Goal: Register for event/course

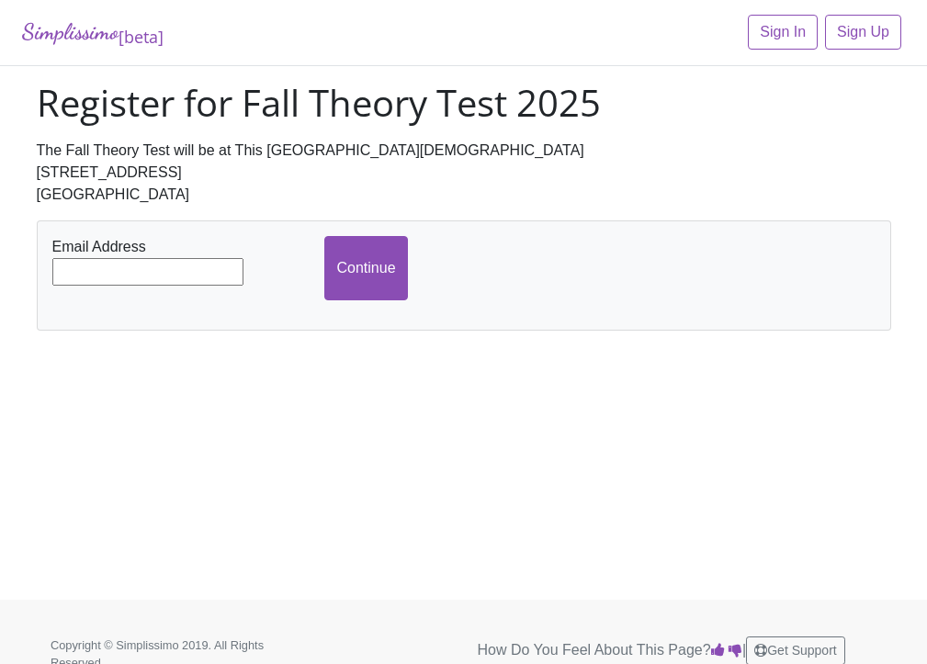
click at [175, 270] on input "text" at bounding box center [147, 272] width 191 height 28
type input "[EMAIL_ADDRESS][DOMAIN_NAME]"
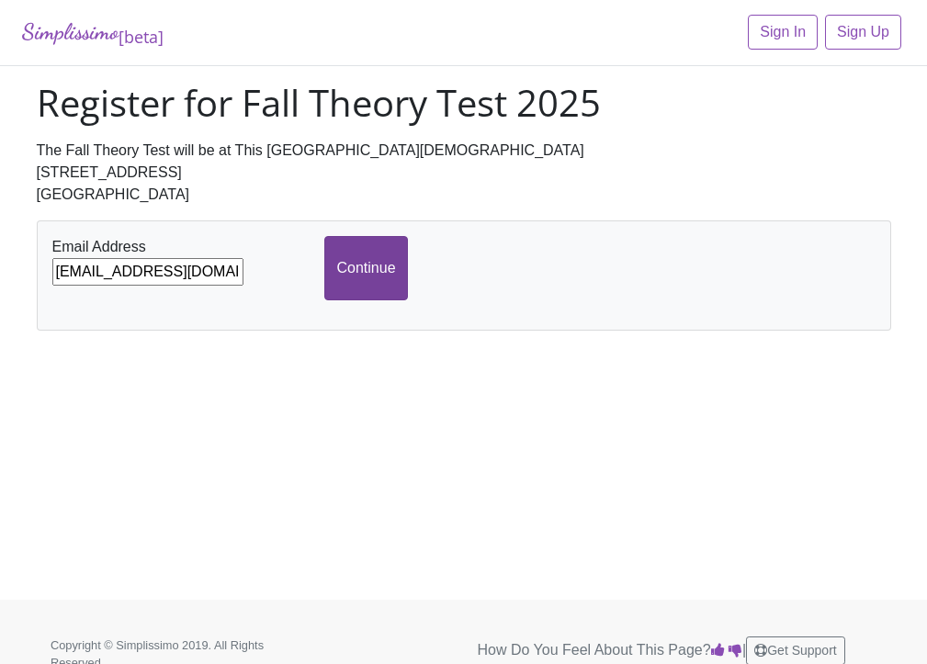
click at [374, 270] on input "Continue" at bounding box center [365, 268] width 83 height 64
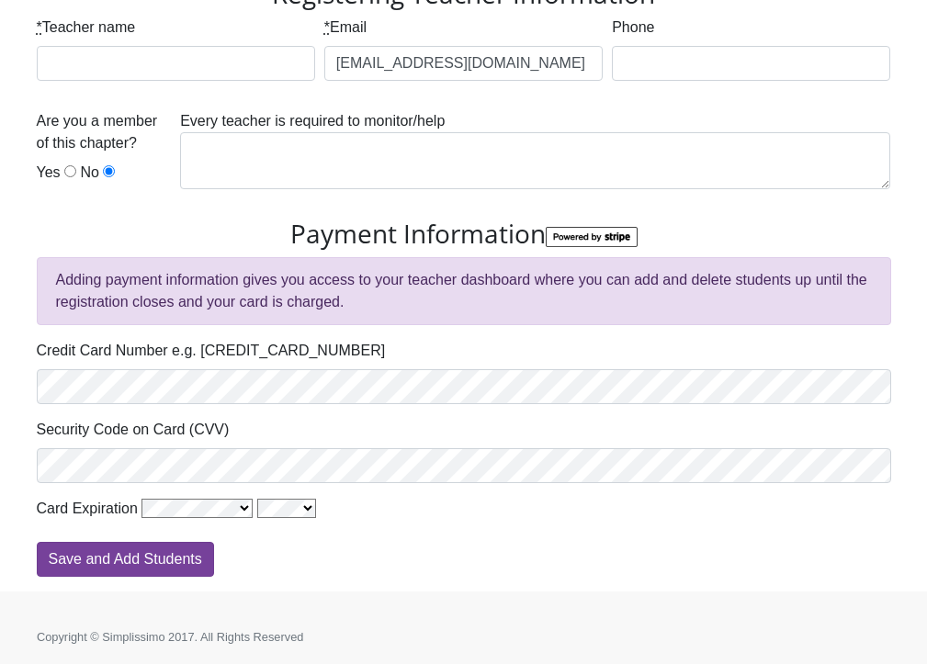
scroll to position [241, 0]
click at [185, 557] on input "Save and Add Students" at bounding box center [125, 560] width 177 height 35
type input "Processing"
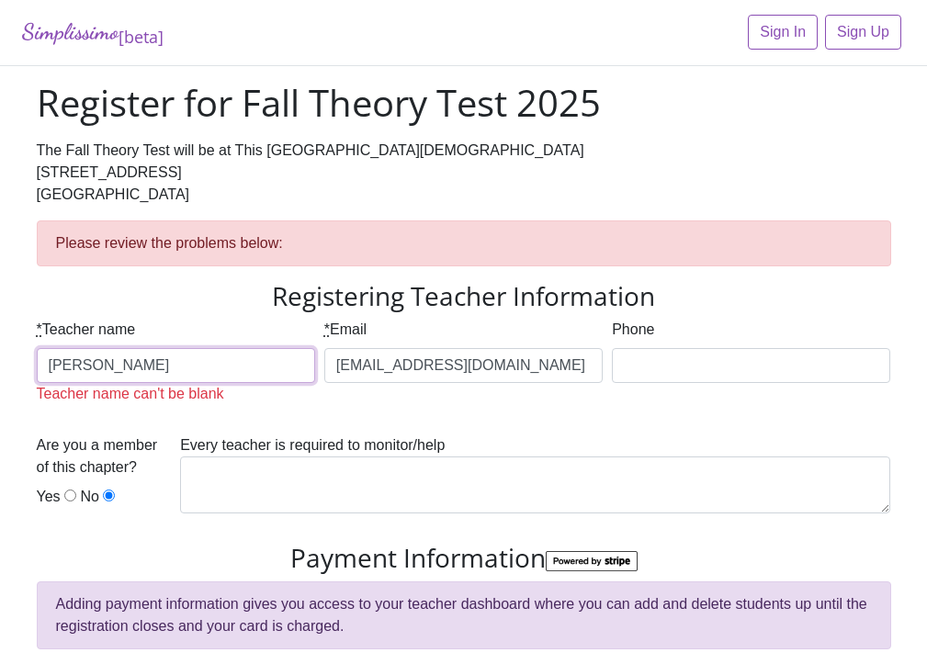
type input "[PERSON_NAME] [PERSON_NAME]"
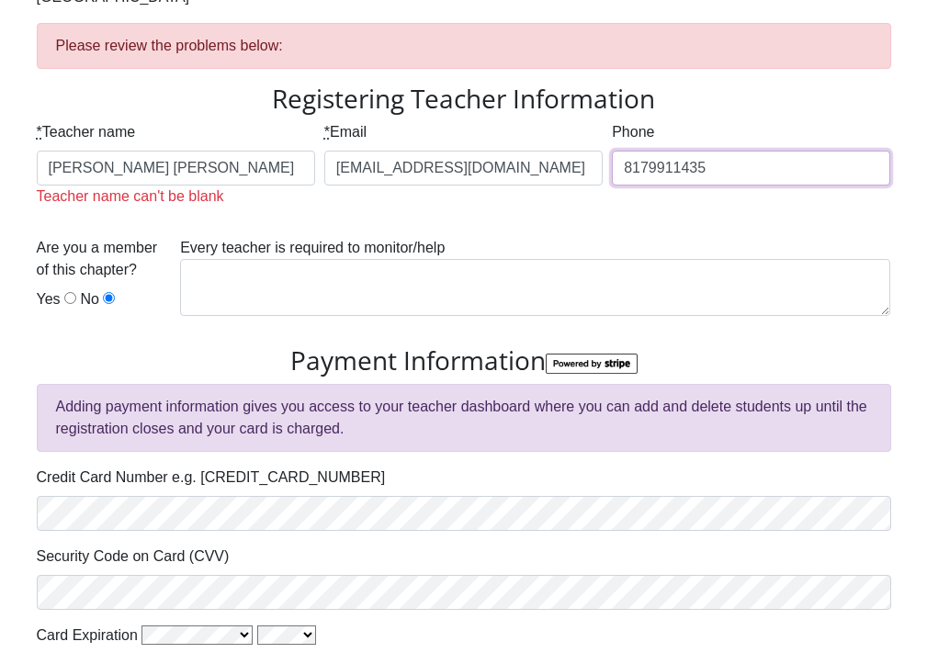
scroll to position [199, 0]
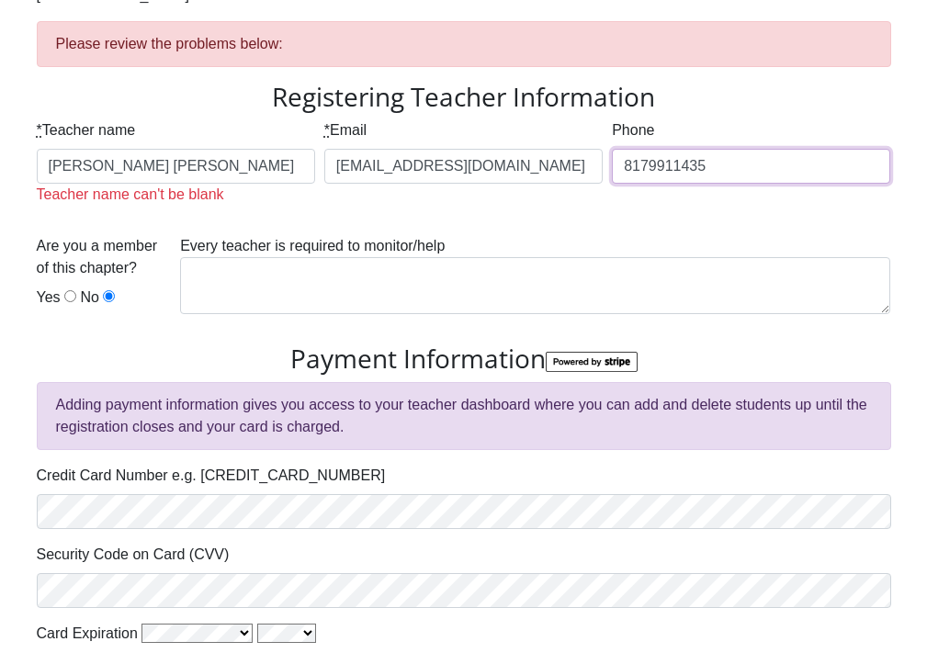
type input "8179911435"
click at [67, 301] on input "Yes" at bounding box center [70, 296] width 12 height 12
radio input "true"
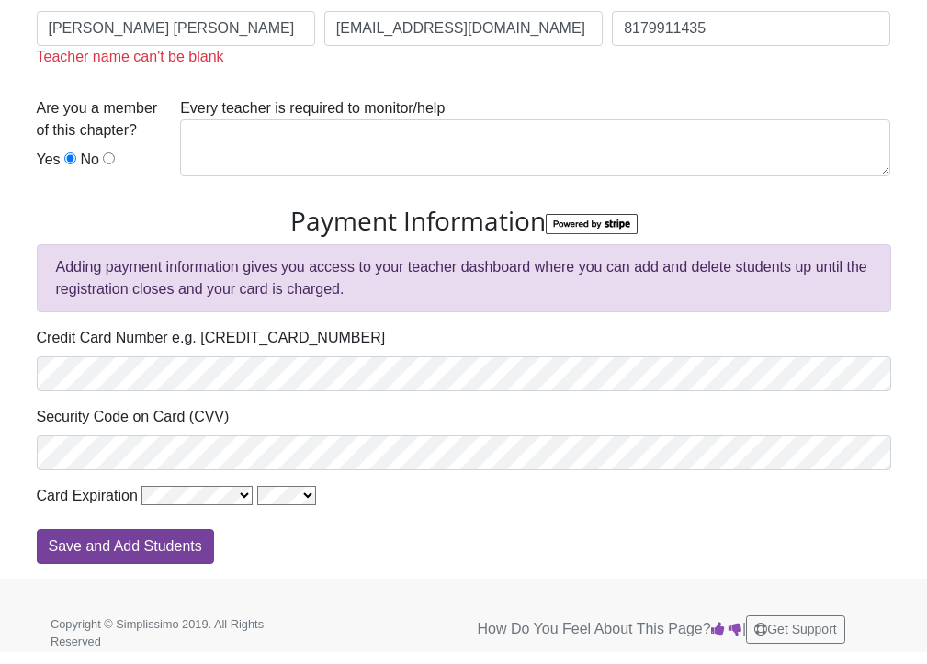
scroll to position [336, 0]
click at [146, 547] on input "Save and Add Students" at bounding box center [125, 547] width 177 height 35
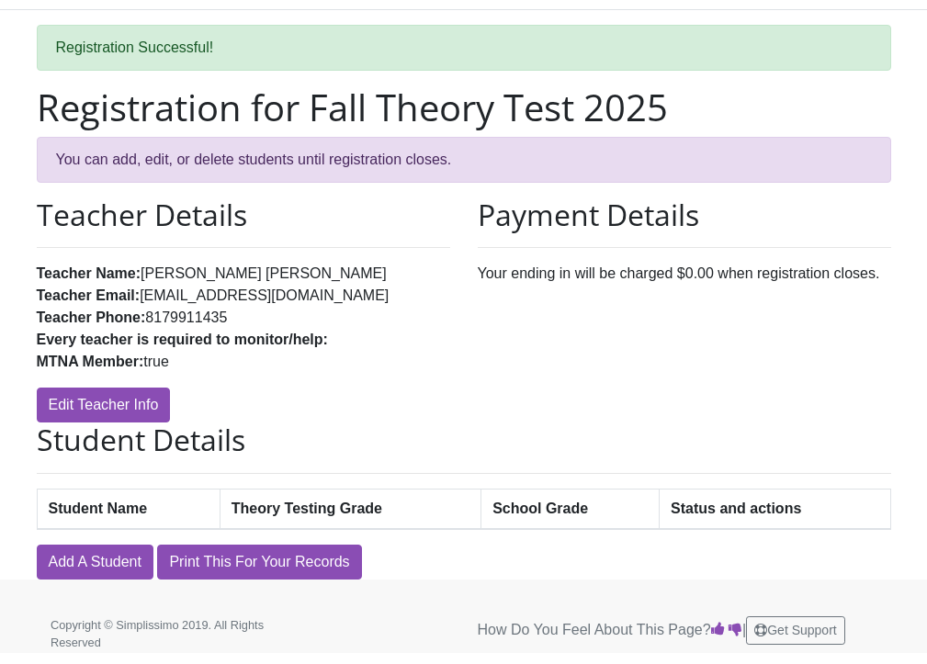
scroll to position [55, 0]
click at [170, 505] on th "Student Name" at bounding box center [128, 510] width 183 height 40
click at [139, 508] on th "Student Name" at bounding box center [128, 510] width 183 height 40
click at [175, 509] on th "Student Name" at bounding box center [128, 510] width 183 height 40
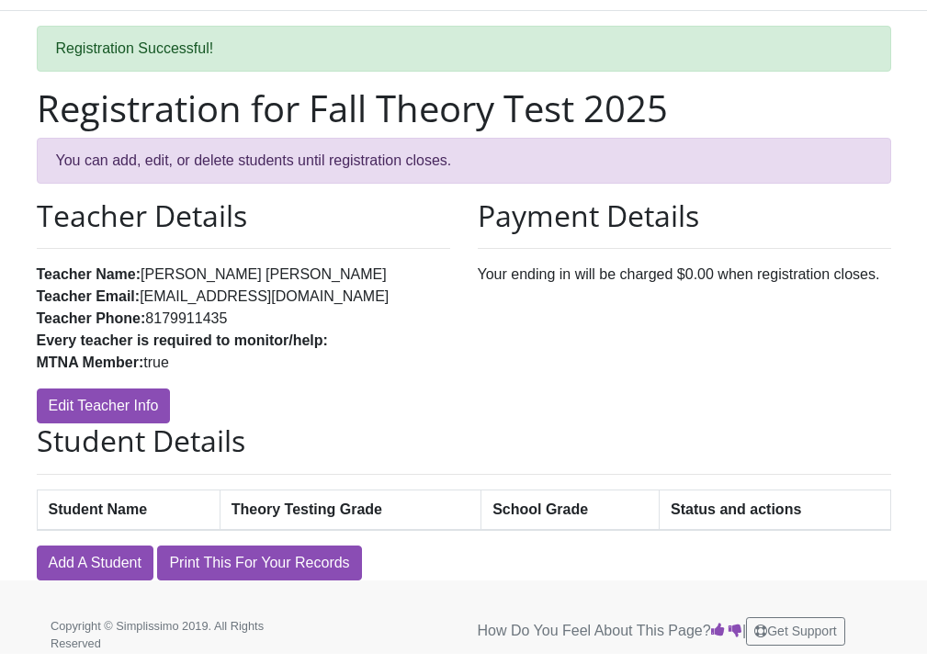
click at [175, 509] on th "Student Name" at bounding box center [128, 510] width 183 height 40
click at [112, 558] on link "Add A Student" at bounding box center [95, 563] width 117 height 35
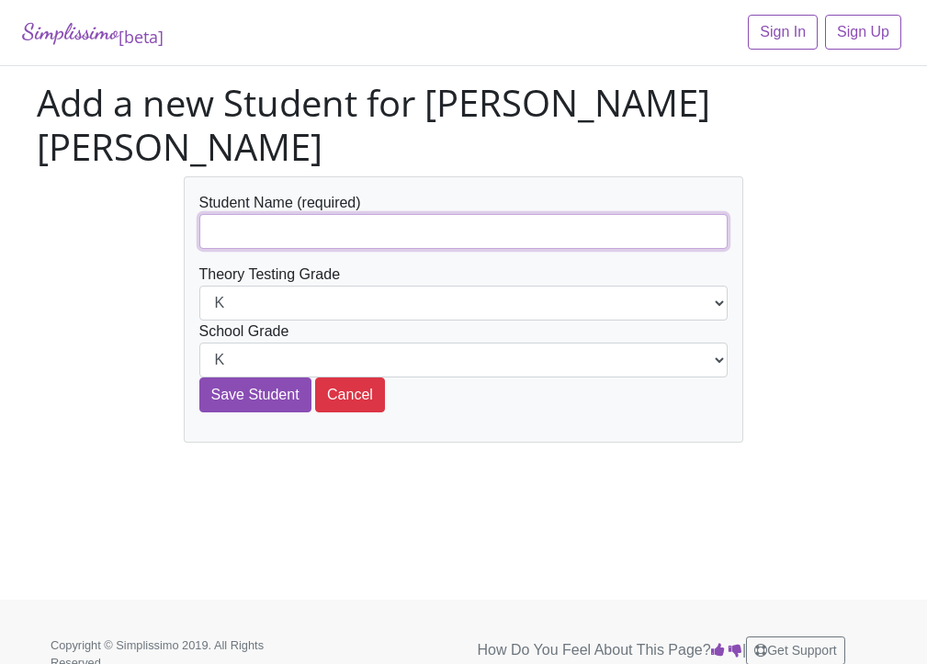
click at [250, 214] on input "text" at bounding box center [463, 231] width 529 height 35
type input "[PERSON_NAME]"
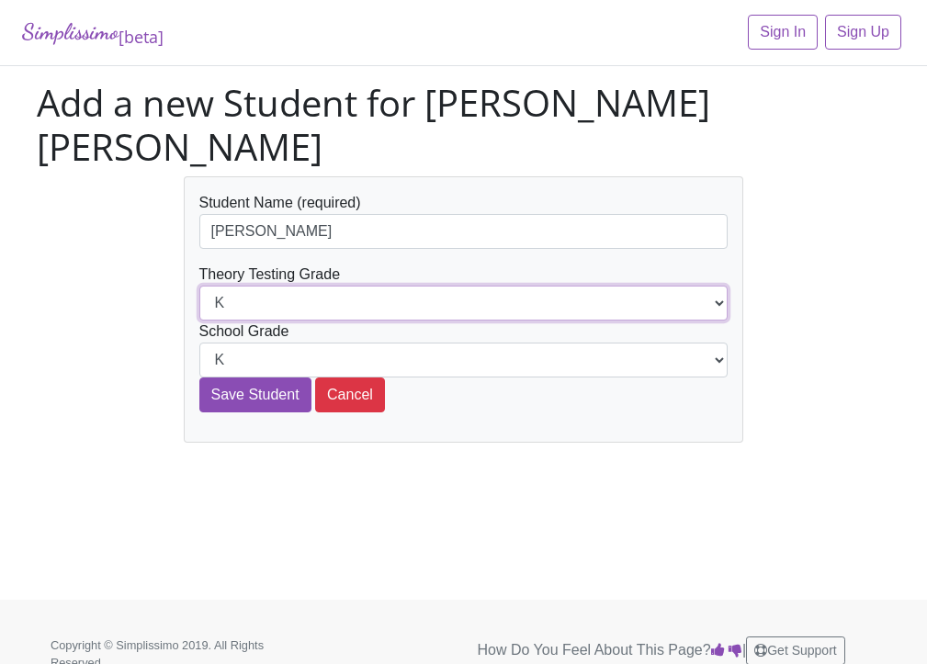
select select "11th"
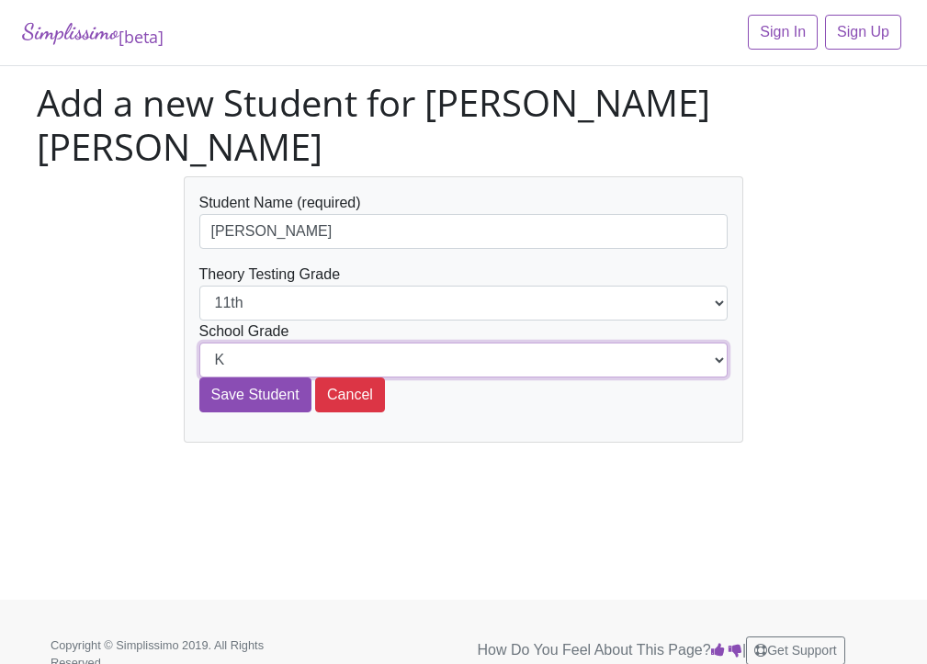
select select "11th"
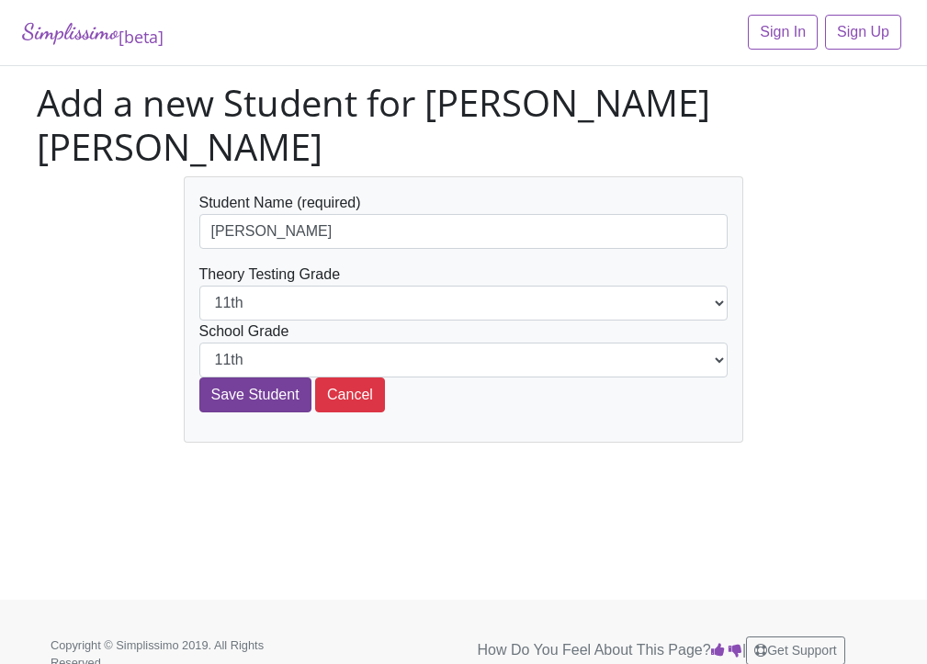
click at [266, 378] on input "Save Student" at bounding box center [255, 395] width 112 height 35
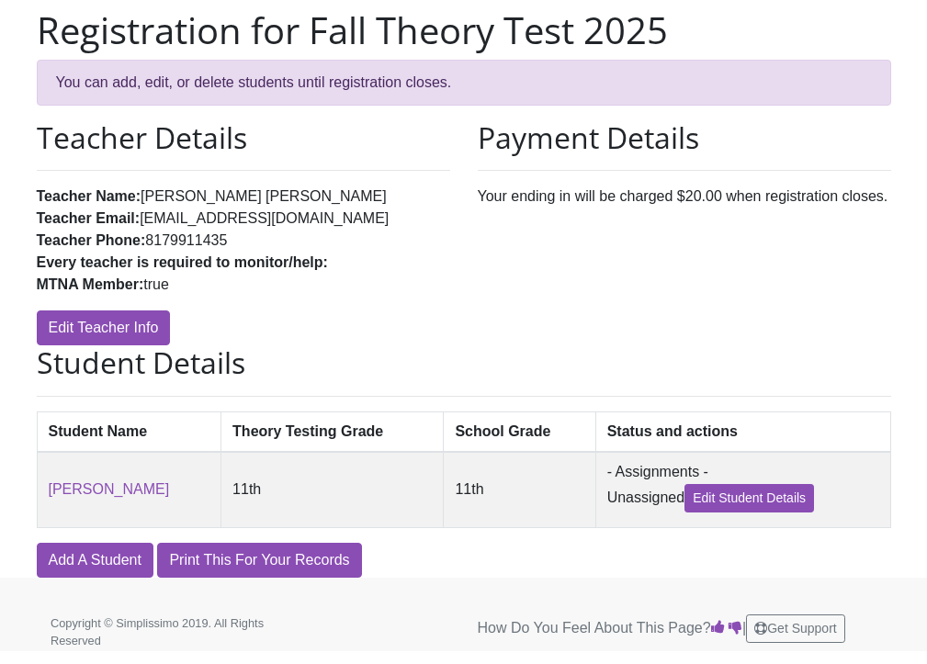
scroll to position [131, 0]
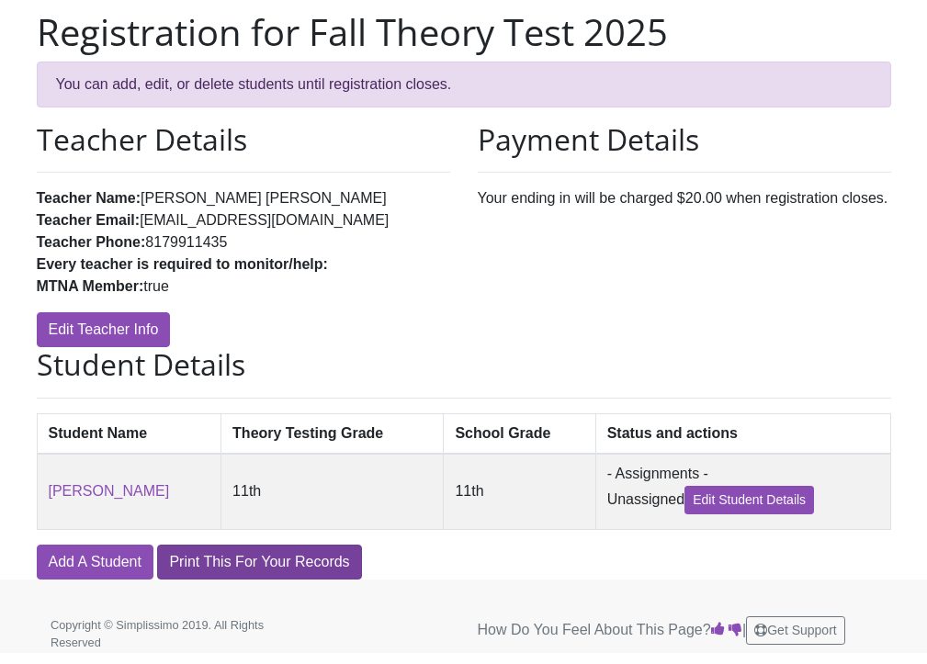
click at [265, 560] on link "Print This For Your Records" at bounding box center [259, 562] width 204 height 35
